Goal: Browse casually: Explore the website without a specific task or goal

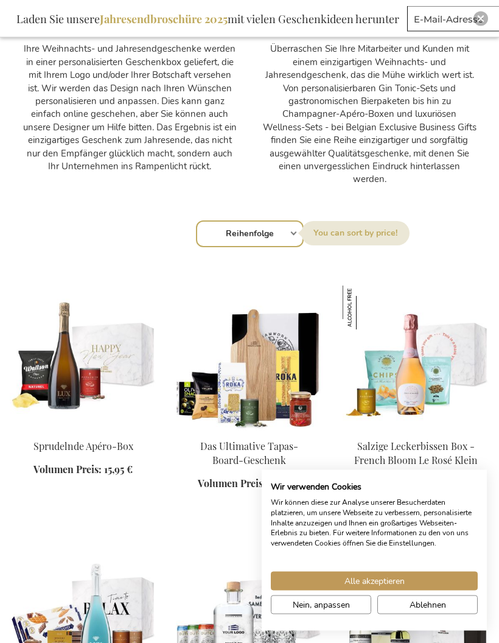
scroll to position [614, 0]
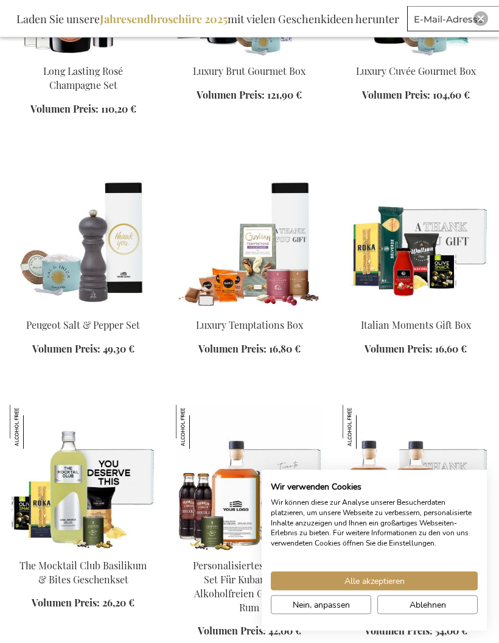
scroll to position [2326, 0]
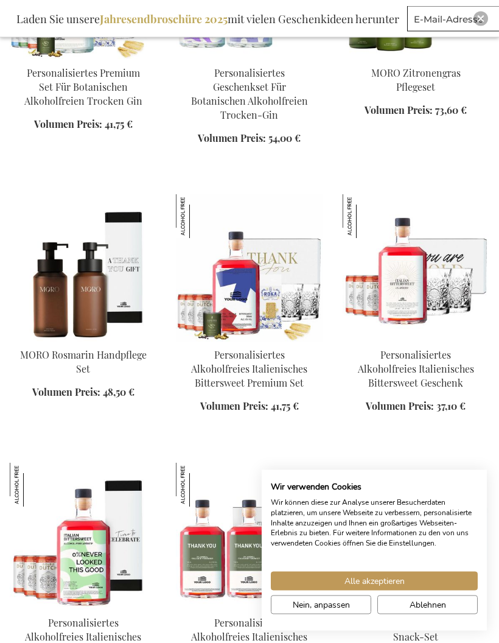
scroll to position [3139, 0]
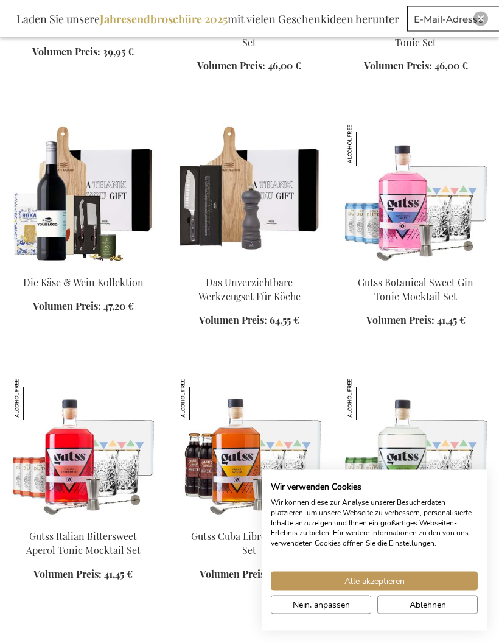
scroll to position [4548, 0]
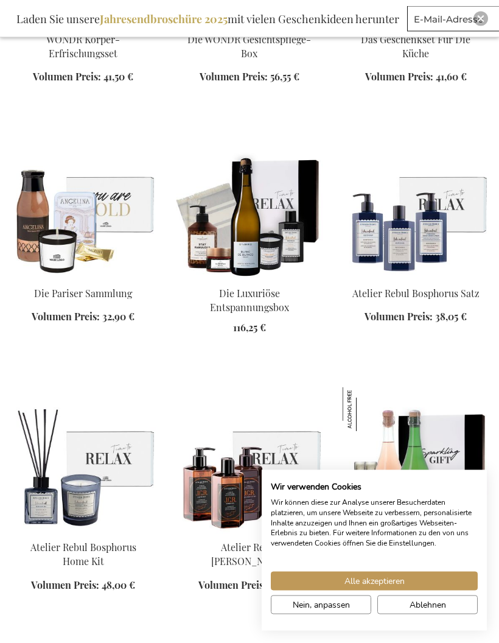
scroll to position [5591, 0]
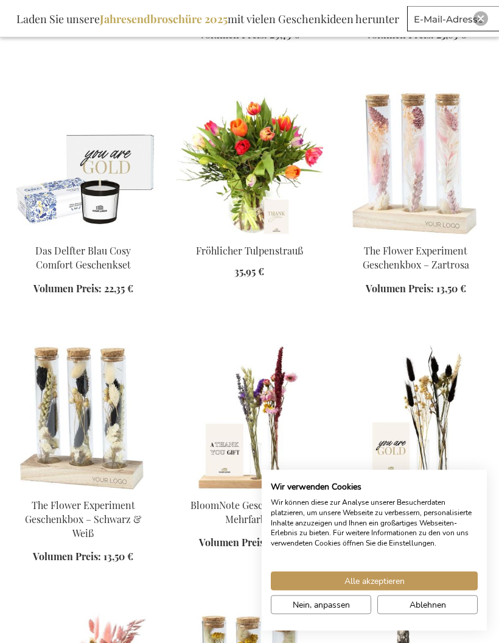
scroll to position [6433, 0]
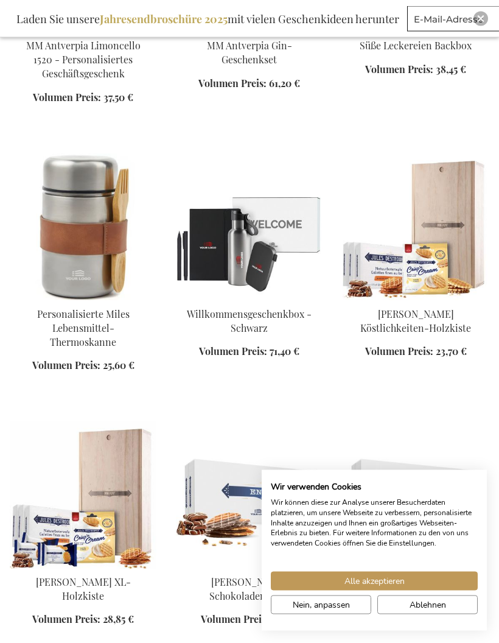
scroll to position [7736, 0]
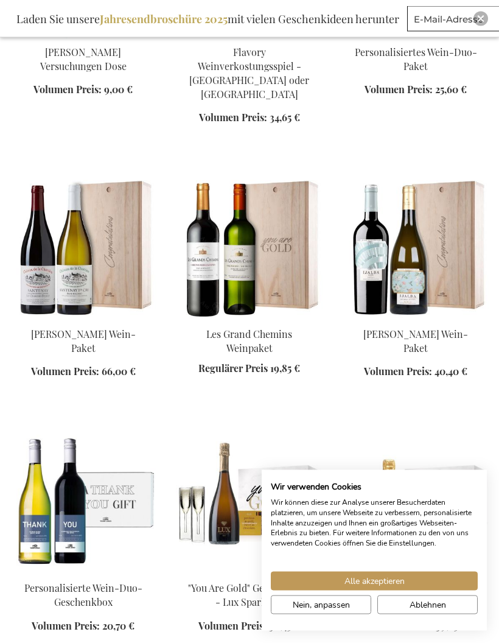
scroll to position [8557, 0]
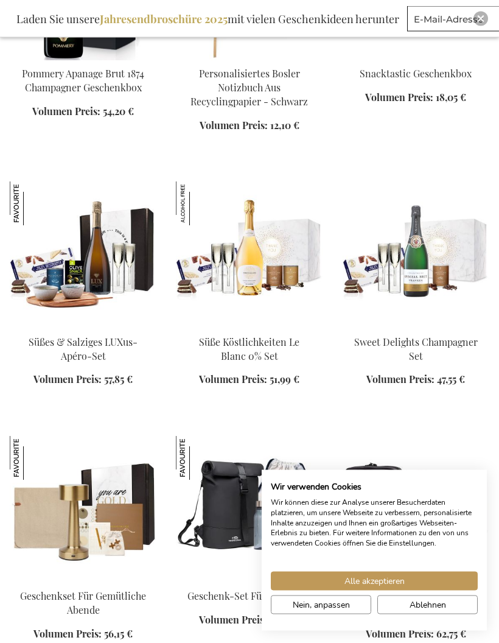
scroll to position [9618, 0]
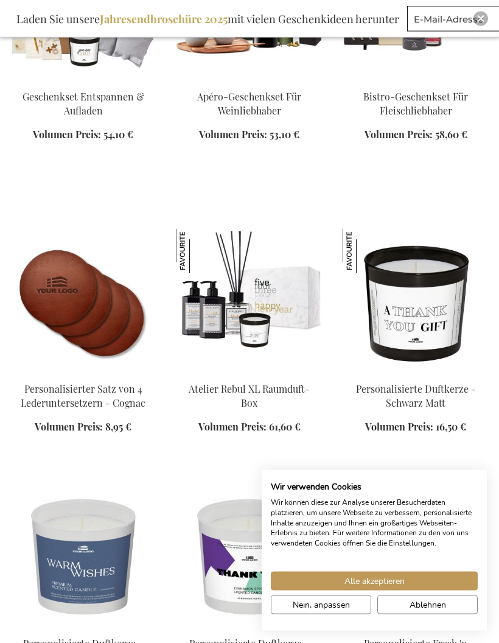
scroll to position [10371, 0]
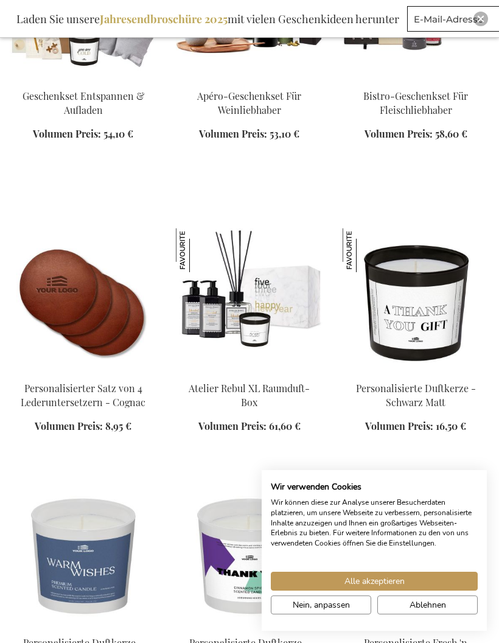
click at [185, 21] on b "Jahresendbroschüre 2025" at bounding box center [164, 19] width 128 height 15
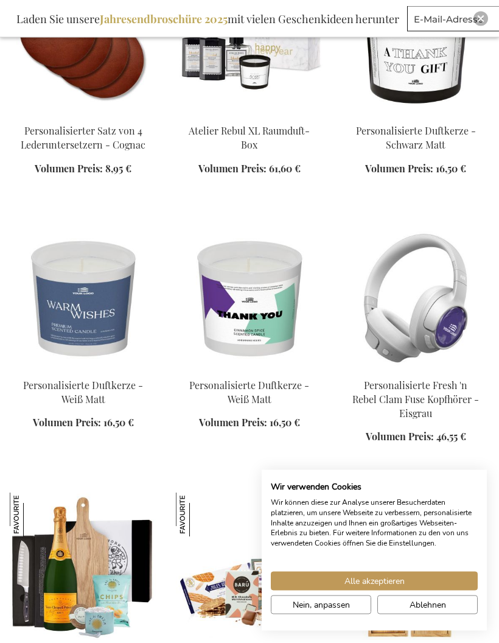
scroll to position [10629, 0]
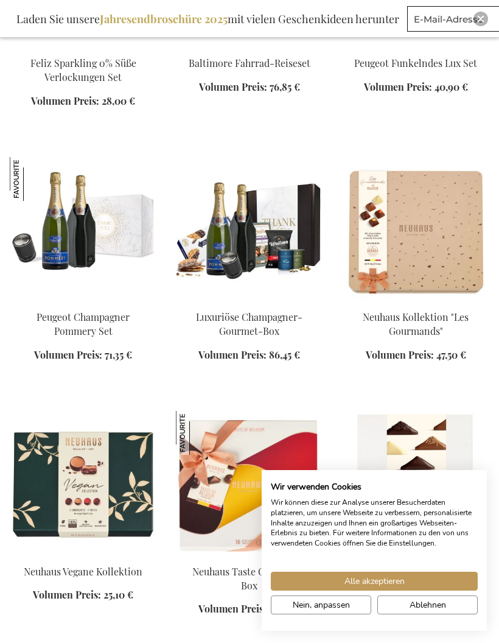
scroll to position [11762, 0]
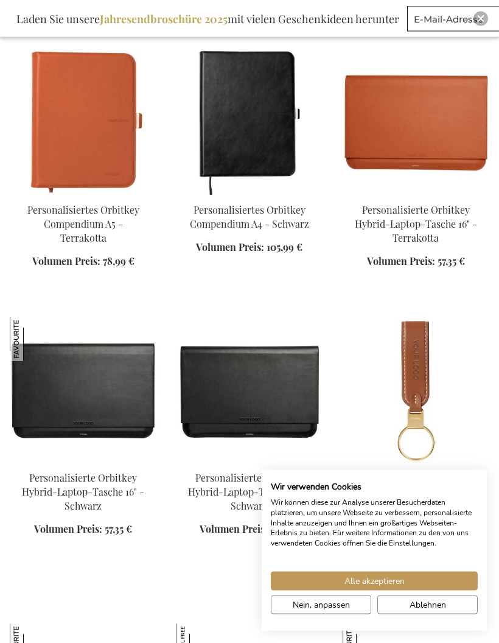
scroll to position [13209, 0]
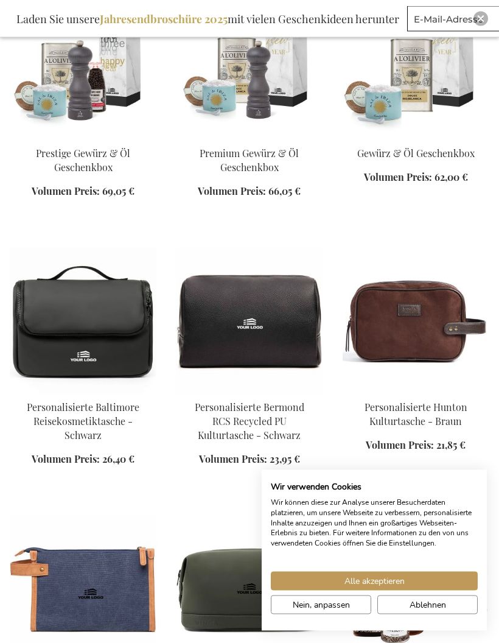
scroll to position [14108, 0]
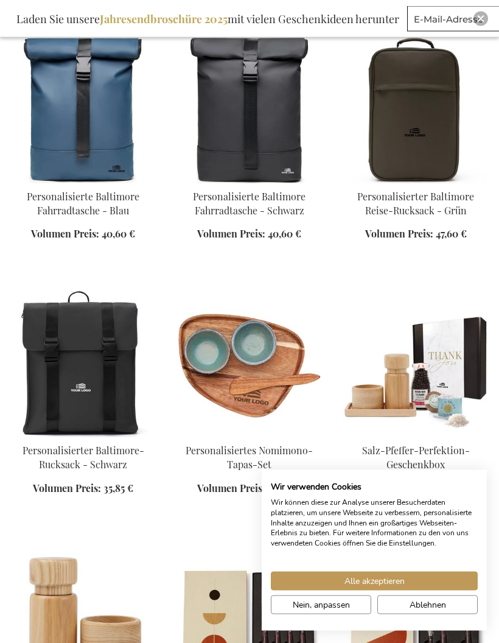
scroll to position [15160, 0]
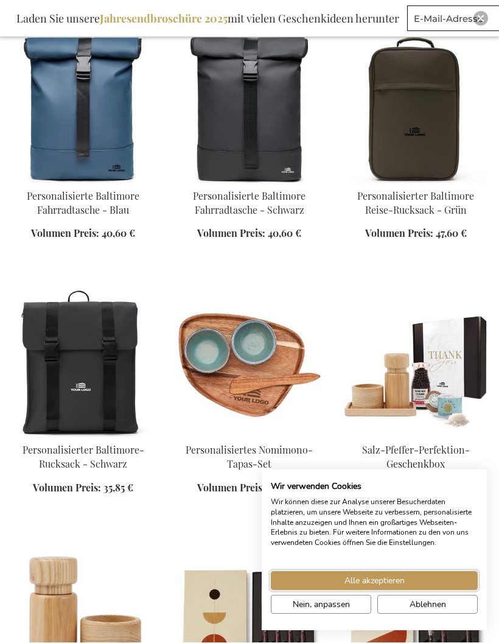
click at [392, 587] on span "Alle akzeptieren" at bounding box center [375, 581] width 60 height 13
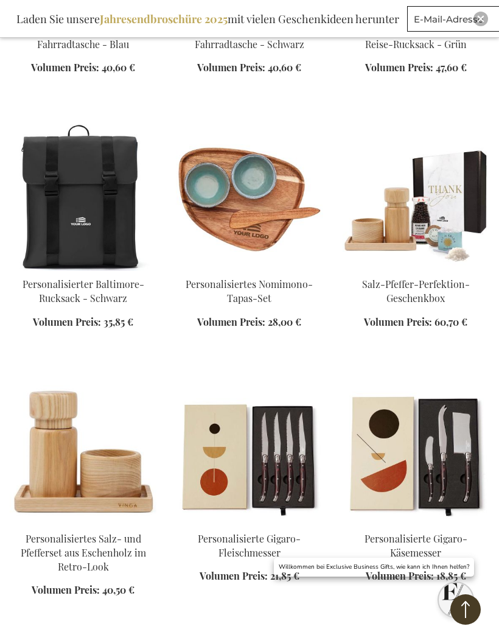
scroll to position [15375, 0]
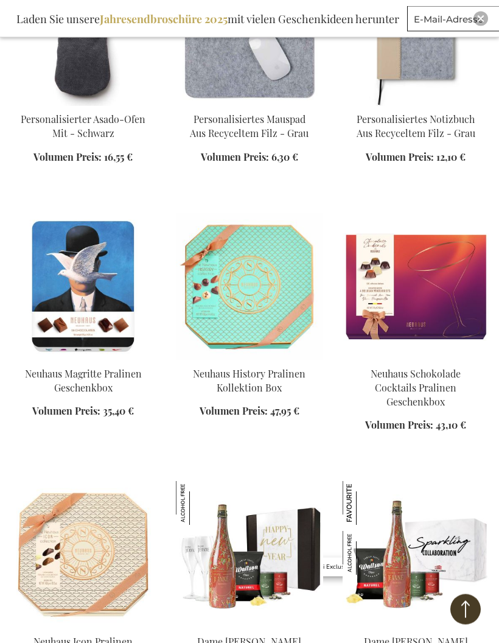
scroll to position [16052, 0]
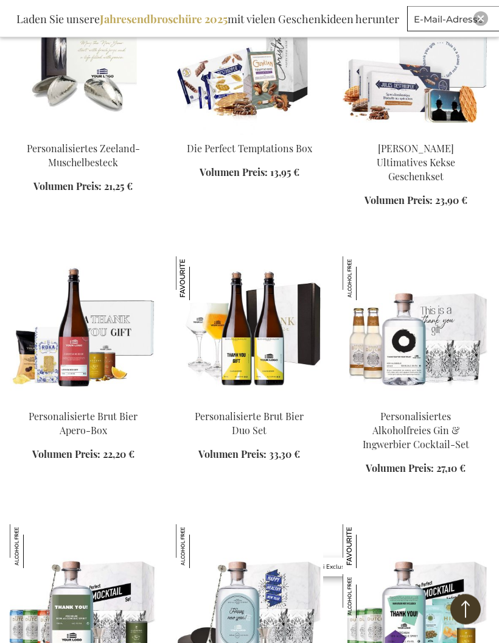
scroll to position [17121, 0]
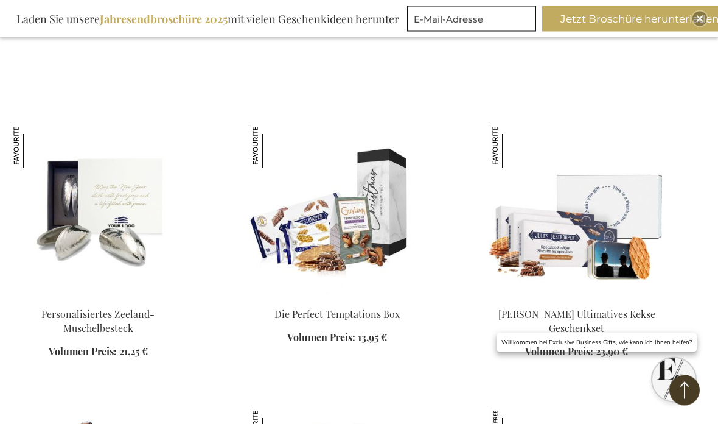
scroll to position [18290, 0]
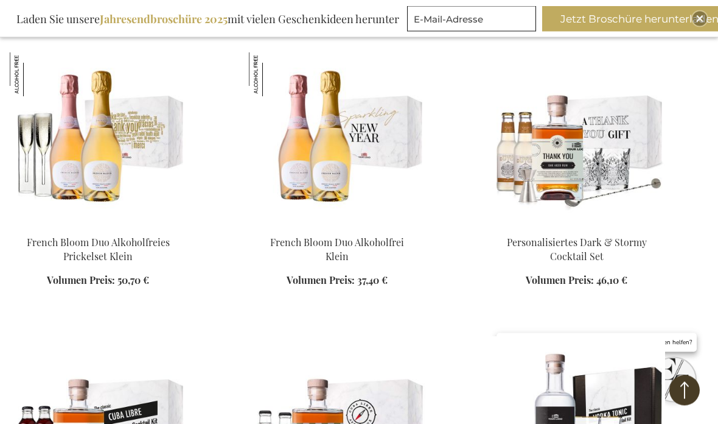
scroll to position [19535, 0]
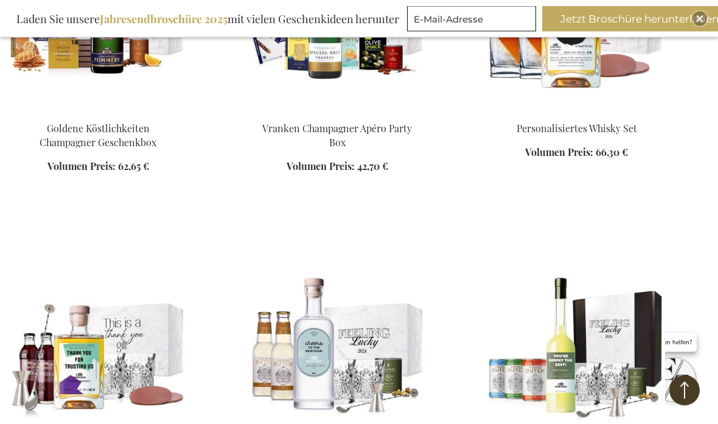
scroll to position [20499, 0]
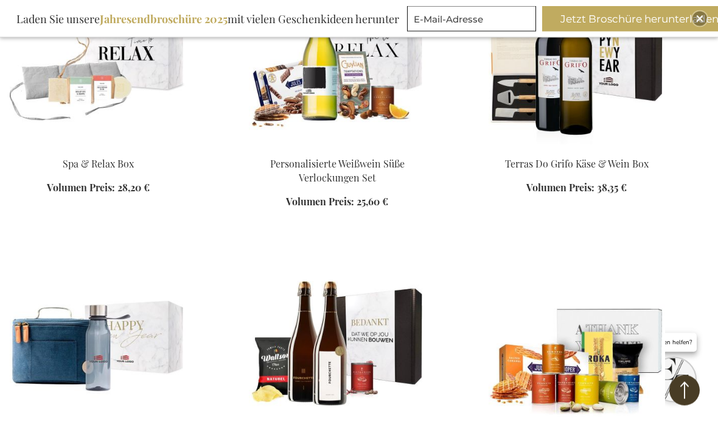
scroll to position [22242, 0]
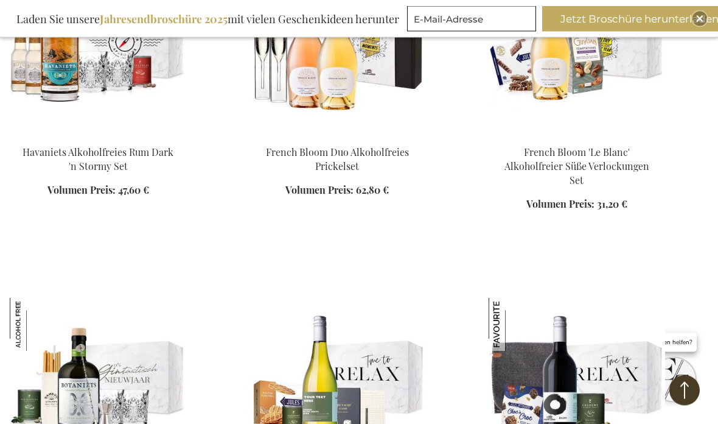
scroll to position [22835, 0]
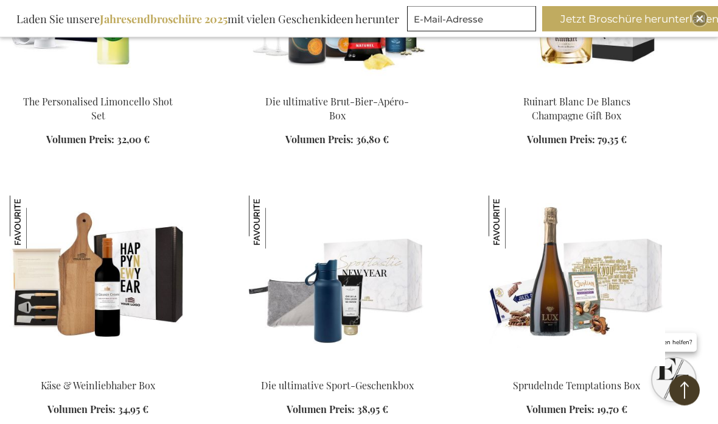
scroll to position [24678, 0]
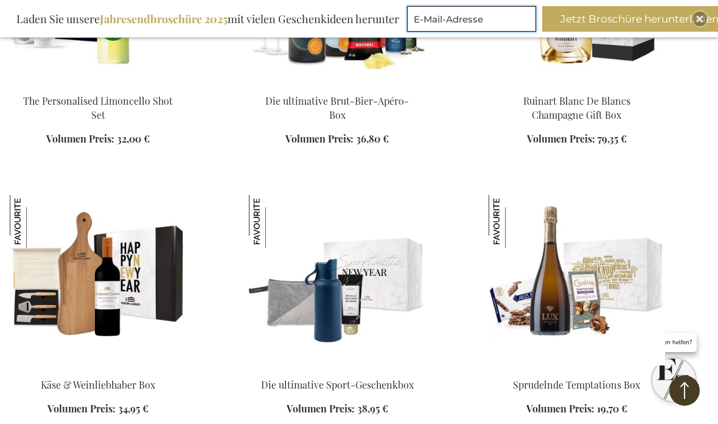
click at [428, 17] on input "E-Mail-Adresse" at bounding box center [471, 19] width 129 height 26
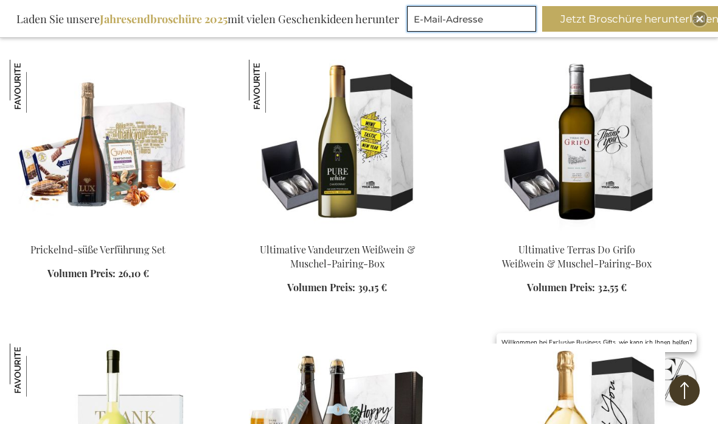
scroll to position [24244, 0]
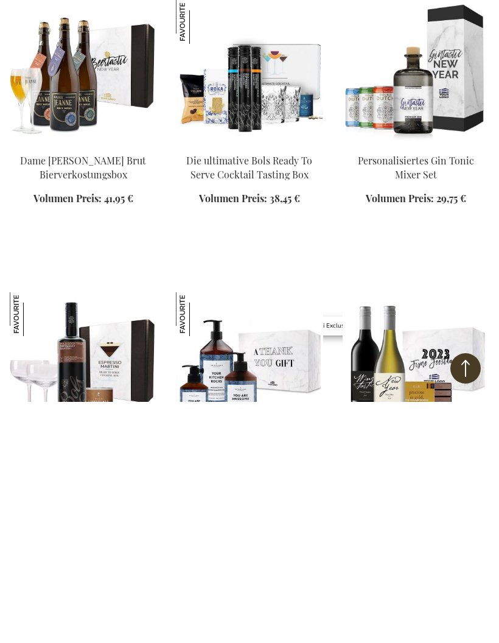
scroll to position [24109, 0]
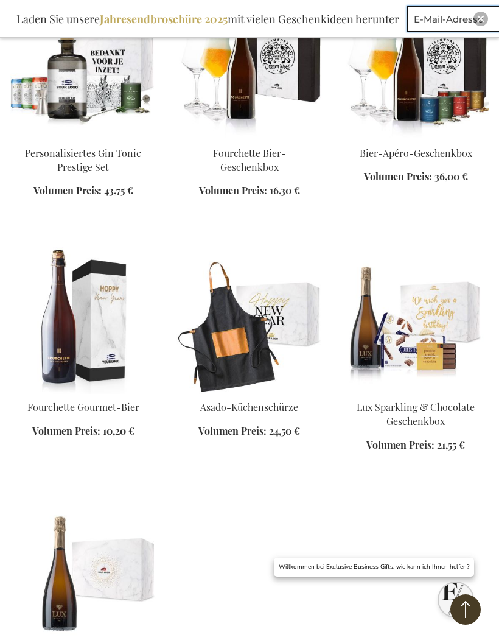
scroll to position [25991, 0]
